Goal: Navigation & Orientation: Find specific page/section

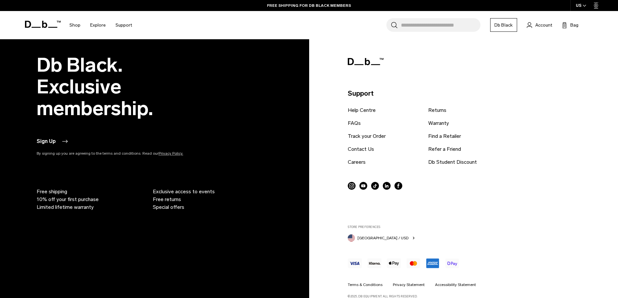
scroll to position [636, 0]
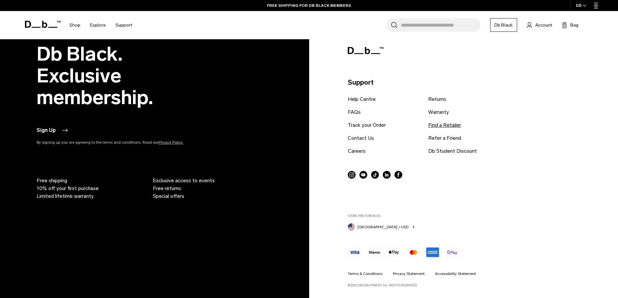
click at [450, 123] on link "Find a Retailer" at bounding box center [444, 125] width 33 height 8
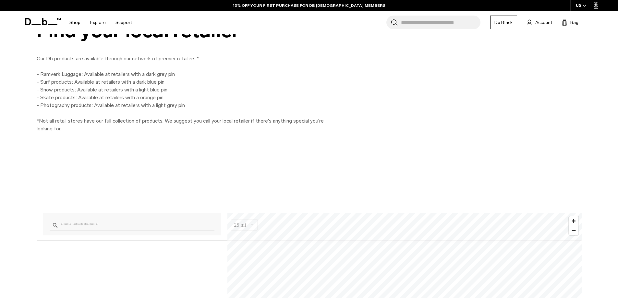
scroll to position [343, 0]
